Goal: Information Seeking & Learning: Learn about a topic

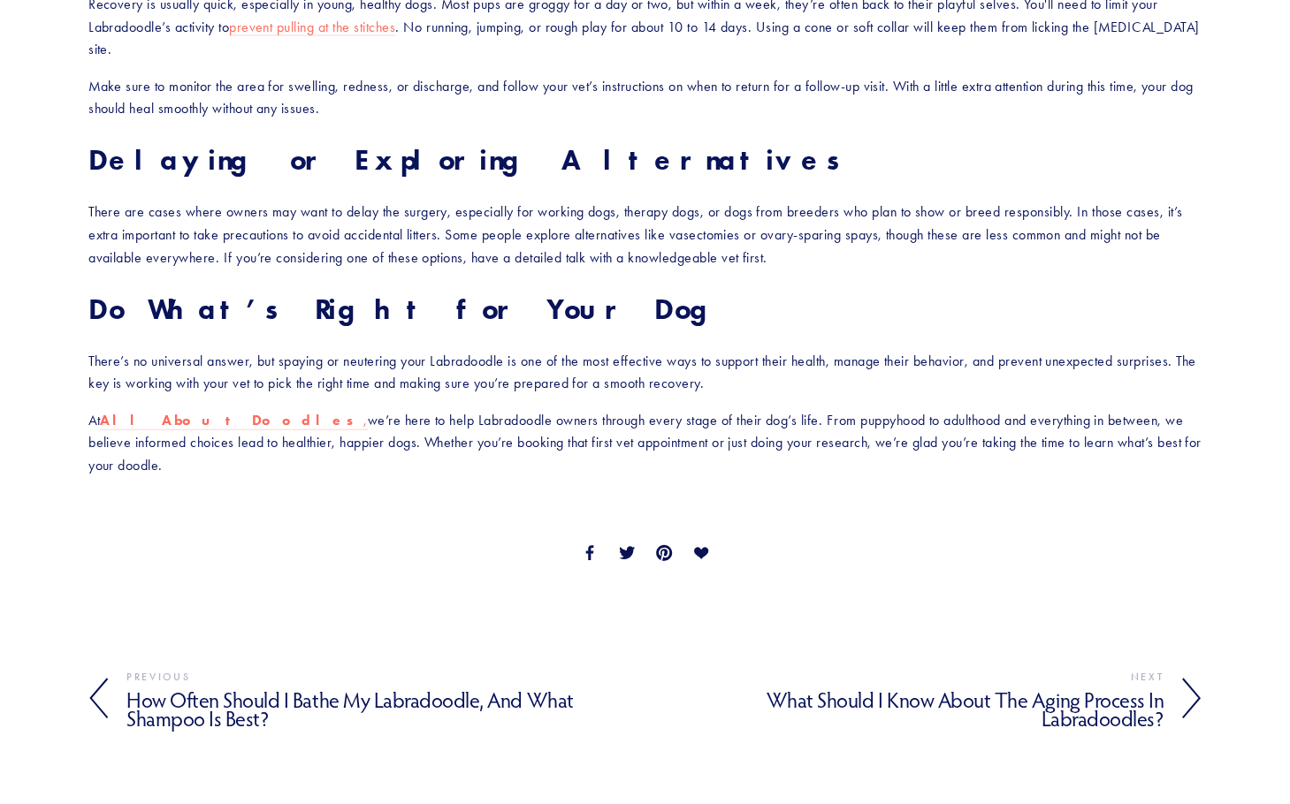
scroll to position [2033, 0]
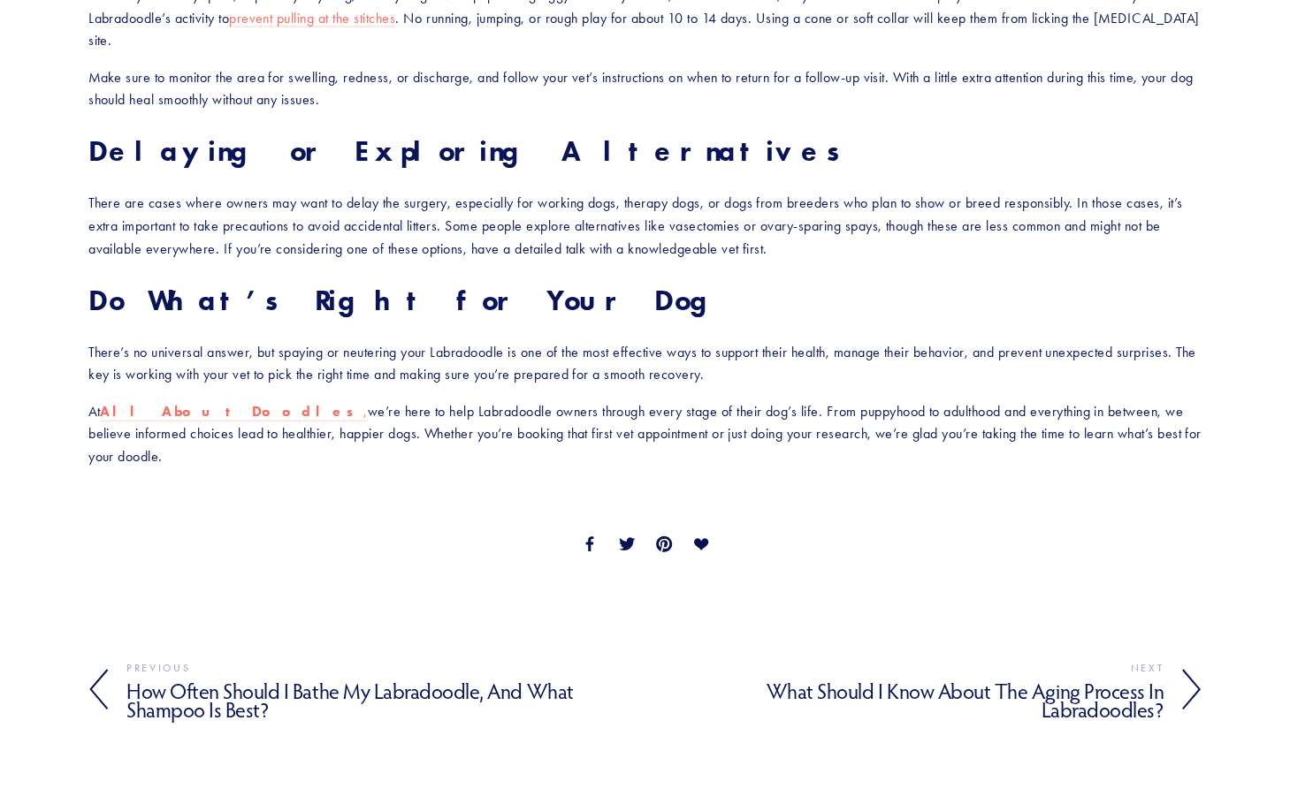
click at [298, 679] on h4 "How Often Should I Bathe My Labradoodle, and What Shampoo Is Best?" at bounding box center [385, 701] width 519 height 44
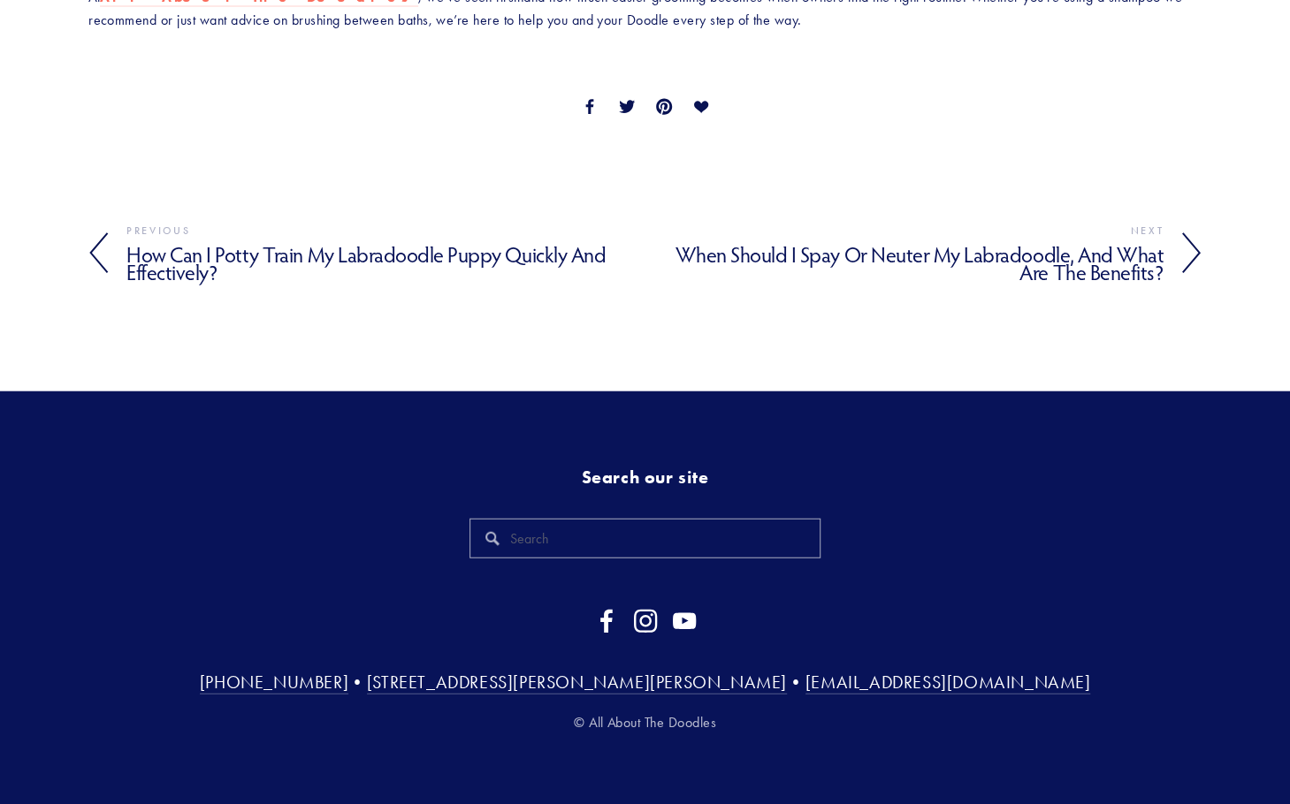
scroll to position [2313, 0]
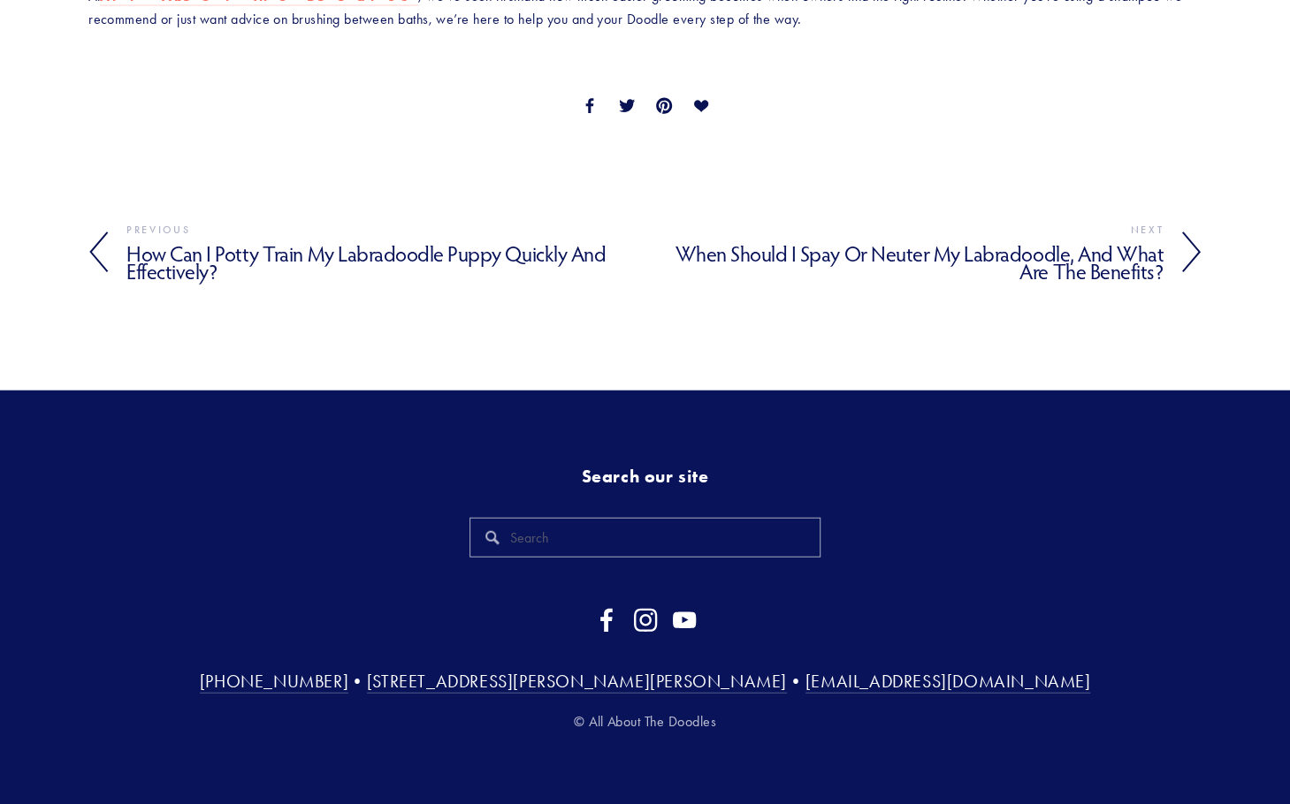
click at [1193, 252] on icon at bounding box center [1191, 253] width 20 height 42
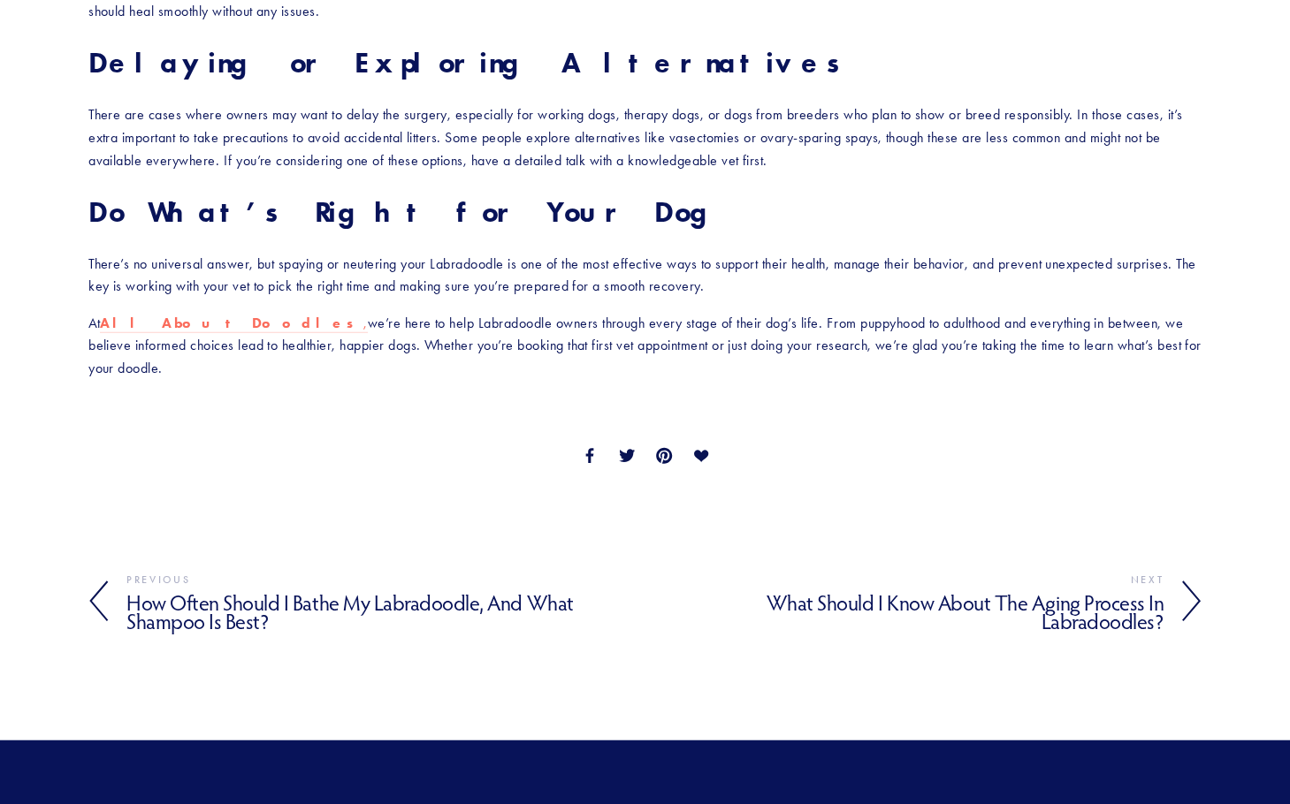
scroll to position [2450, 0]
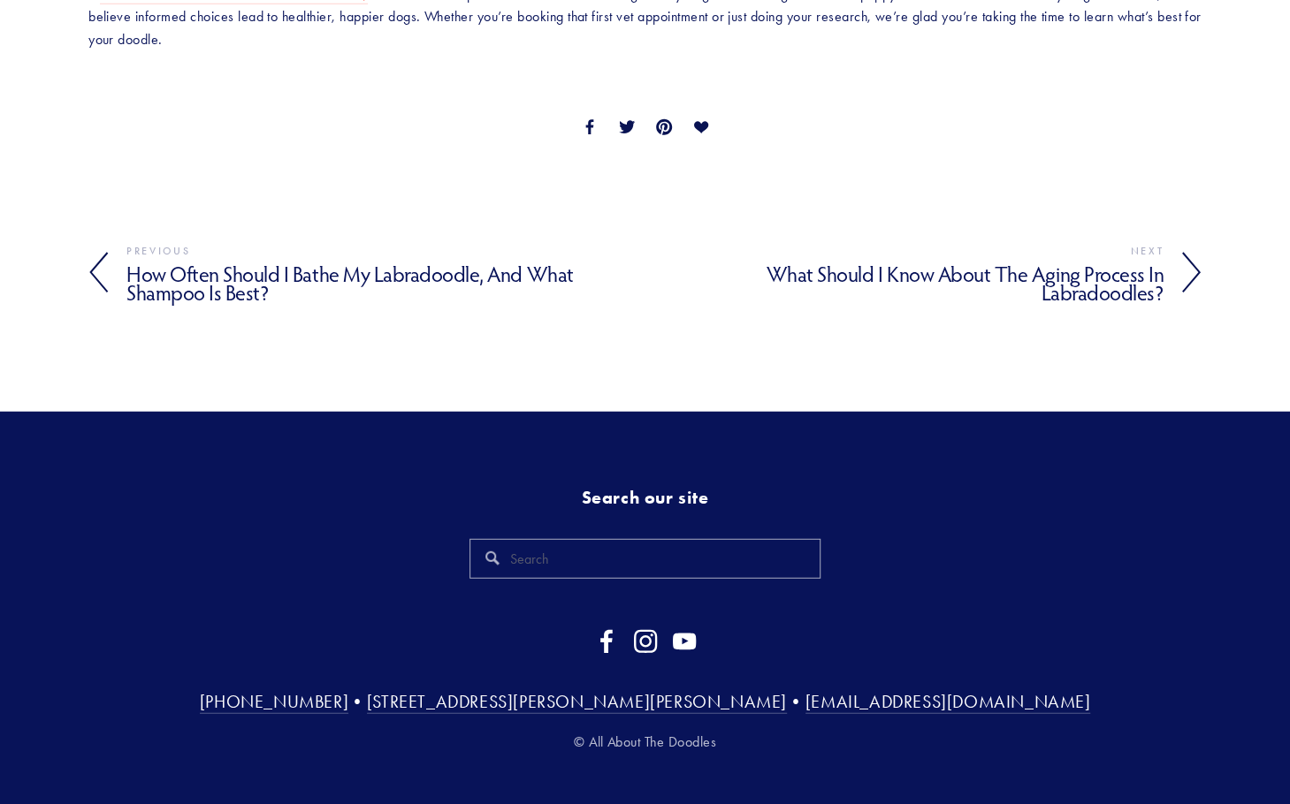
click at [1193, 252] on icon at bounding box center [1191, 273] width 20 height 42
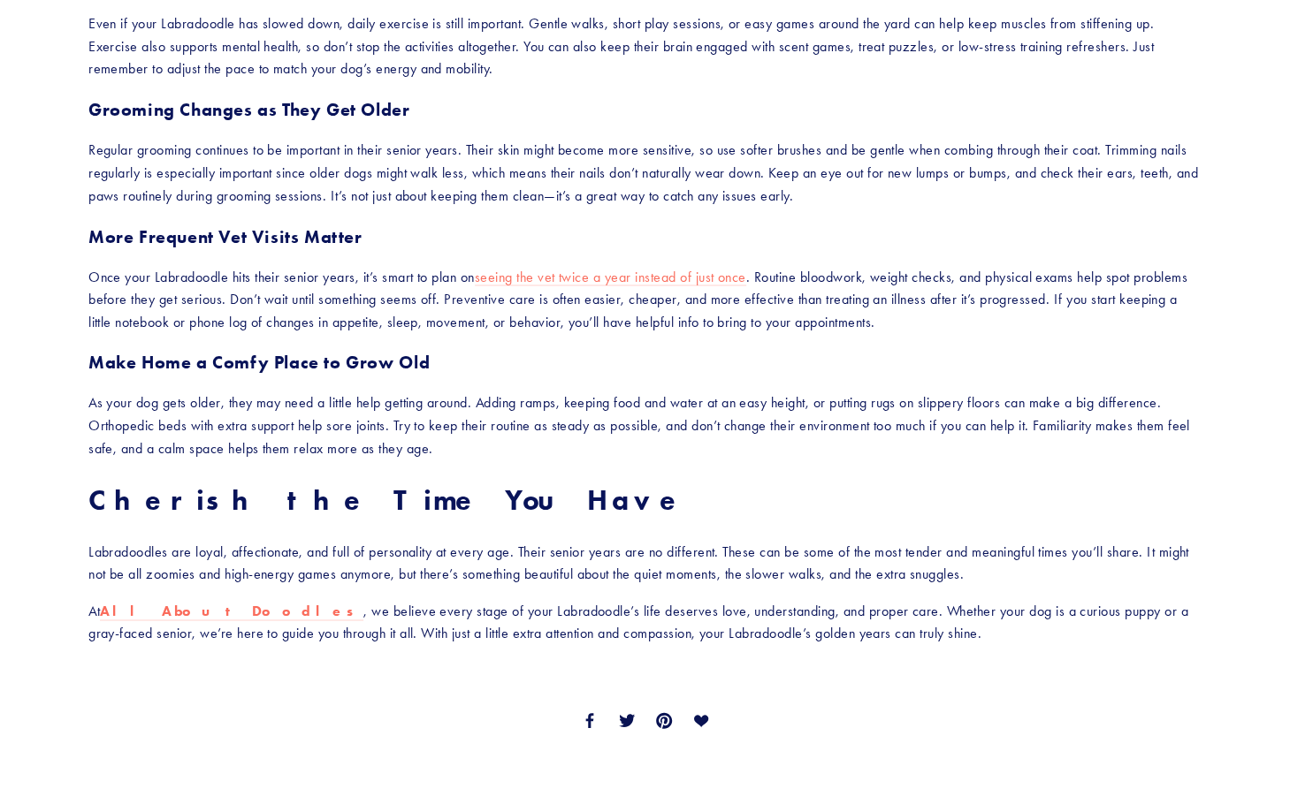
scroll to position [1768, 0]
